Goal: Task Accomplishment & Management: Manage account settings

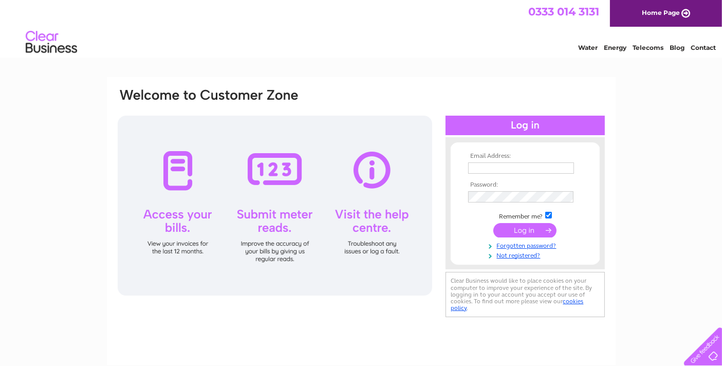
click at [497, 169] on input "text" at bounding box center [521, 167] width 106 height 11
type input "[EMAIL_ADDRESS][DOMAIN_NAME]"
click at [517, 232] on input "submit" at bounding box center [524, 231] width 63 height 14
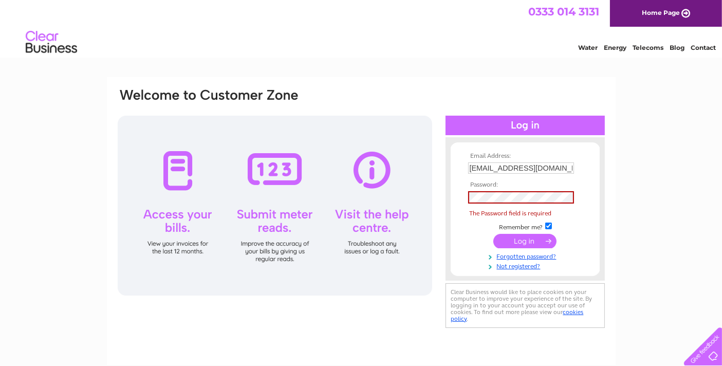
click at [515, 239] on input "submit" at bounding box center [524, 241] width 63 height 14
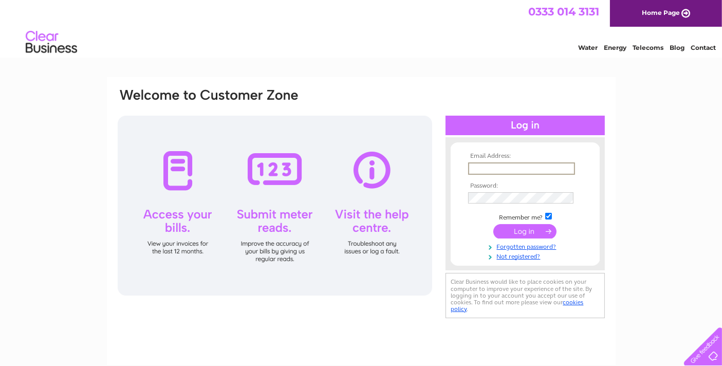
click at [484, 164] on input "text" at bounding box center [521, 168] width 107 height 12
type input "3"
click at [473, 169] on input "text" at bounding box center [521, 168] width 107 height 12
type input "[EMAIL_ADDRESS][DOMAIN_NAME]"
